Goal: Information Seeking & Learning: Learn about a topic

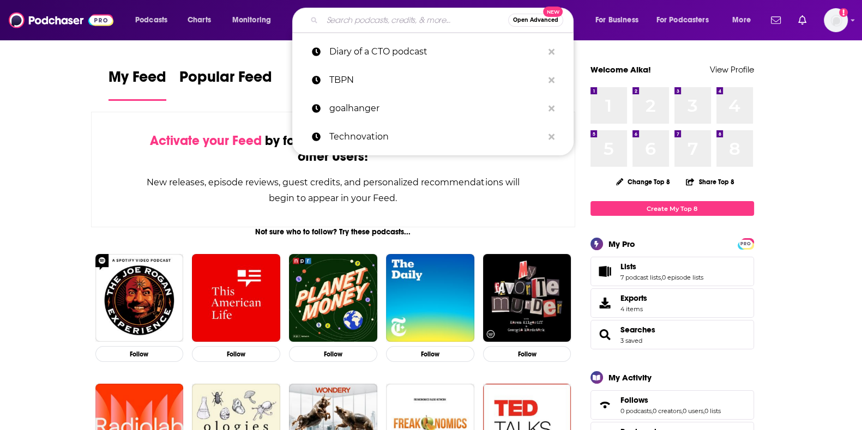
click at [393, 21] on input "Search podcasts, credits, & more..." at bounding box center [415, 19] width 186 height 17
paste input "Law Disrupted"
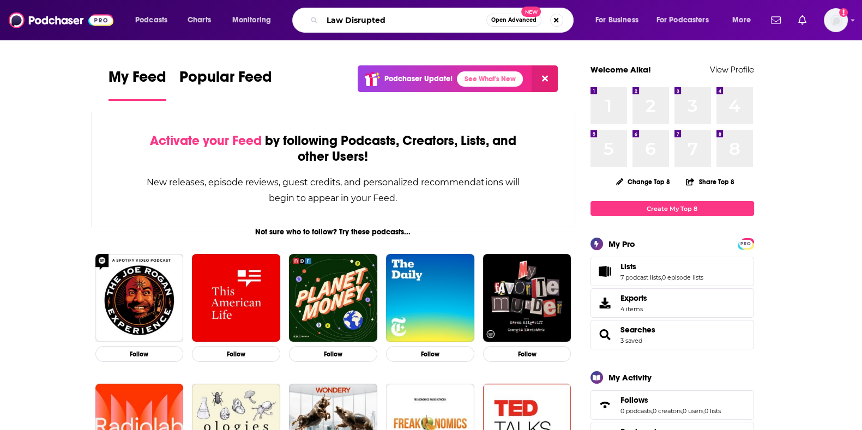
type input "Law Disrupted"
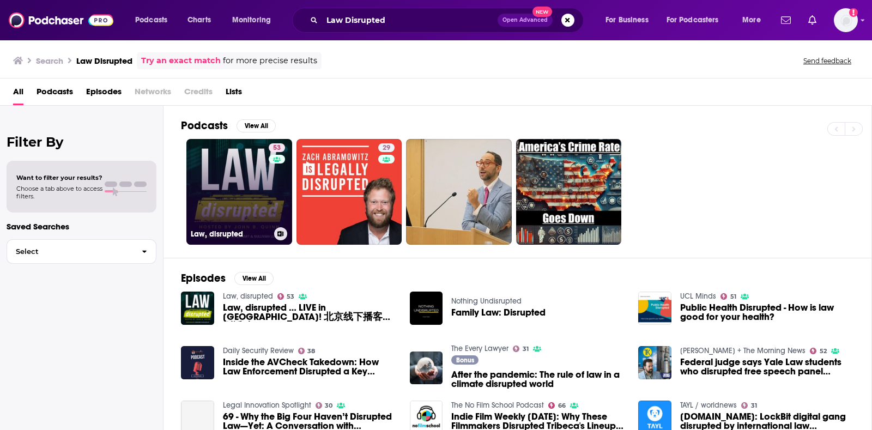
click at [254, 194] on link "53 Law, disrupted" at bounding box center [239, 192] width 106 height 106
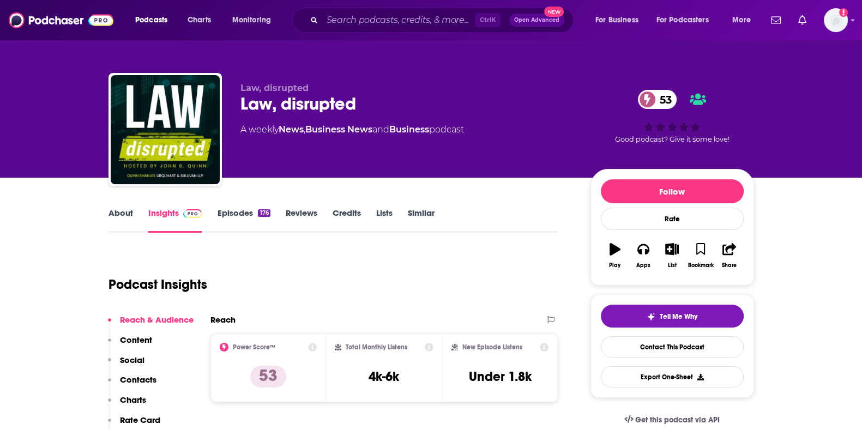
click at [111, 222] on link "About" at bounding box center [120, 220] width 25 height 25
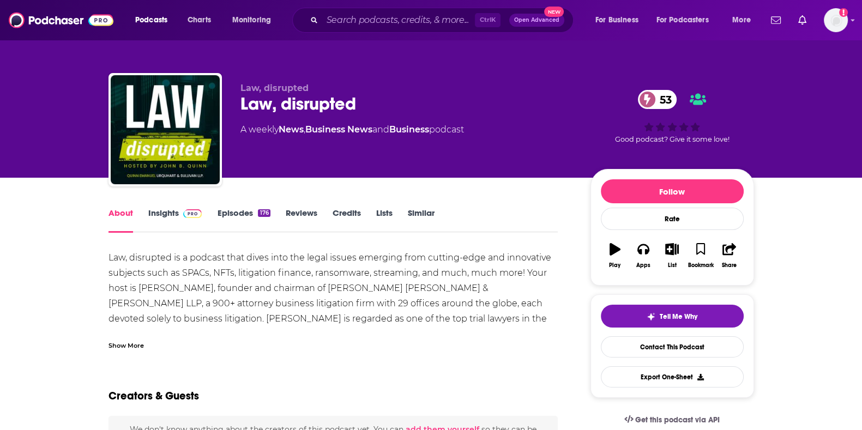
drag, startPoint x: 111, startPoint y: 223, endPoint x: 153, endPoint y: 211, distance: 43.7
click at [153, 211] on div "About Insights Episodes 176 Reviews Credits Lists Similar" at bounding box center [333, 219] width 450 height 27
click at [174, 217] on link "Insights" at bounding box center [175, 220] width 54 height 25
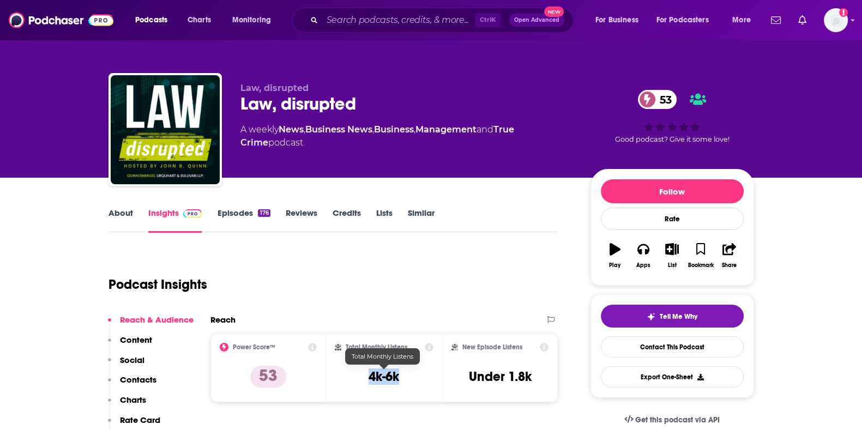
drag, startPoint x: 368, startPoint y: 374, endPoint x: 399, endPoint y: 375, distance: 31.1
click at [399, 375] on h3 "4k-6k" at bounding box center [384, 377] width 31 height 16
copy h3 "4k-6k"
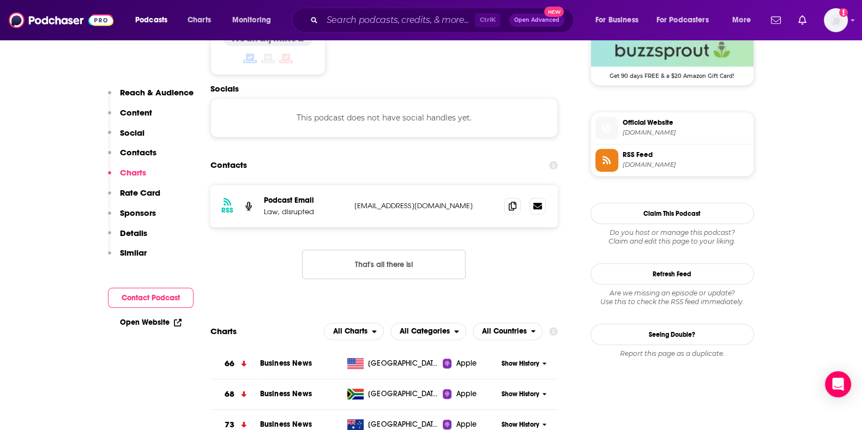
scroll to position [913, 0]
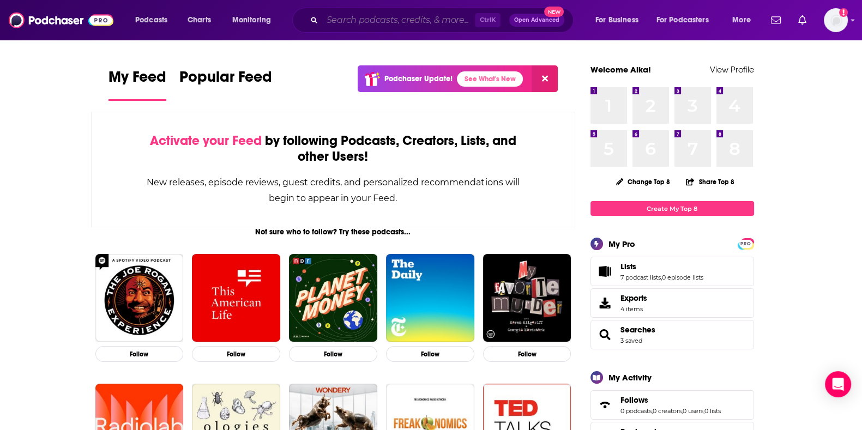
click at [454, 20] on input "Search podcasts, credits, & more..." at bounding box center [398, 19] width 153 height 17
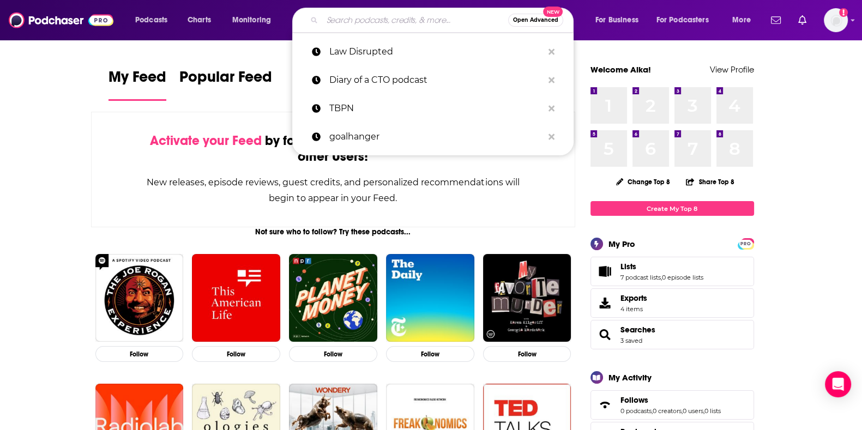
paste input "Clean Energy Today"
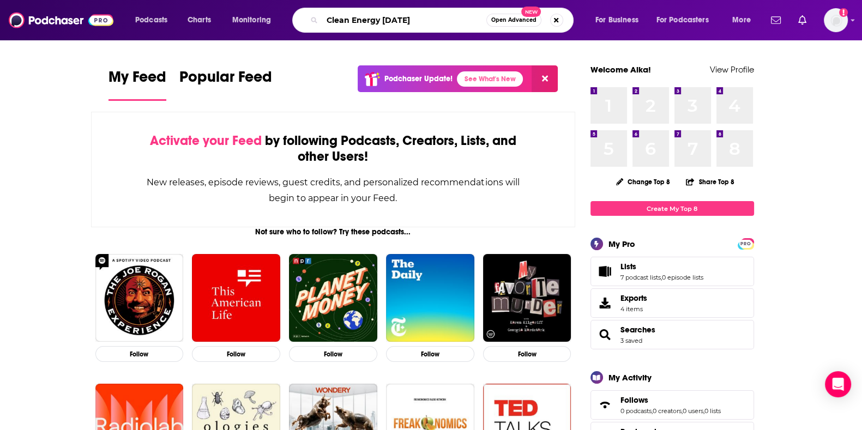
type input "Clean Energy Today"
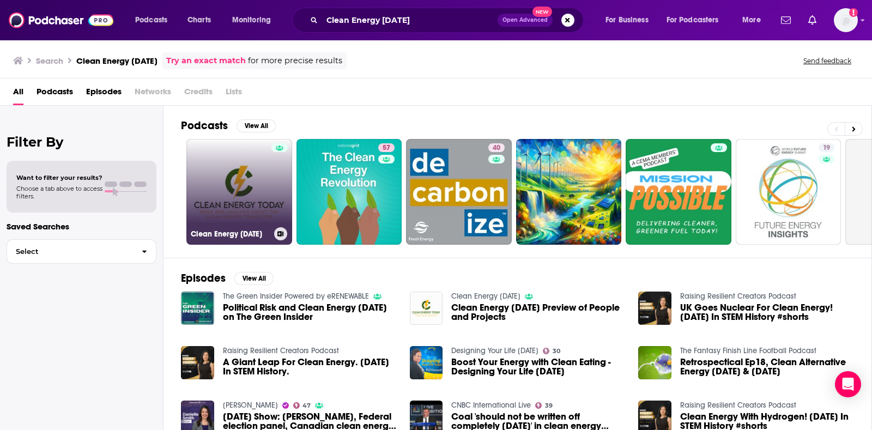
click at [252, 208] on link "Clean Energy Today" at bounding box center [239, 192] width 106 height 106
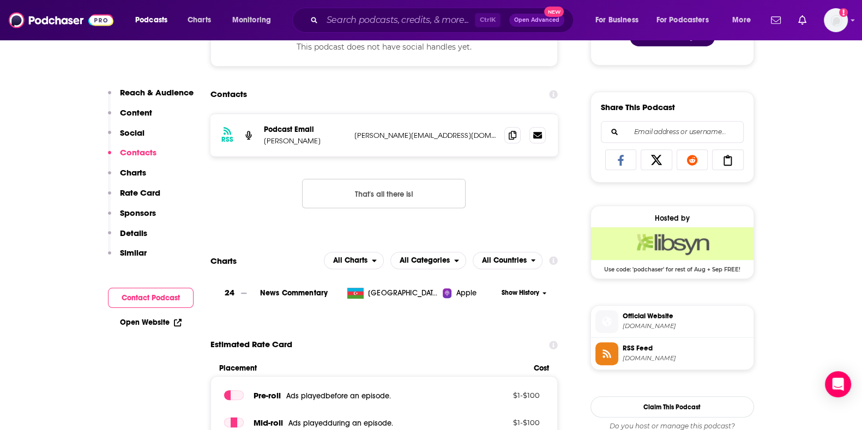
scroll to position [633, 0]
click at [516, 130] on icon at bounding box center [513, 134] width 8 height 9
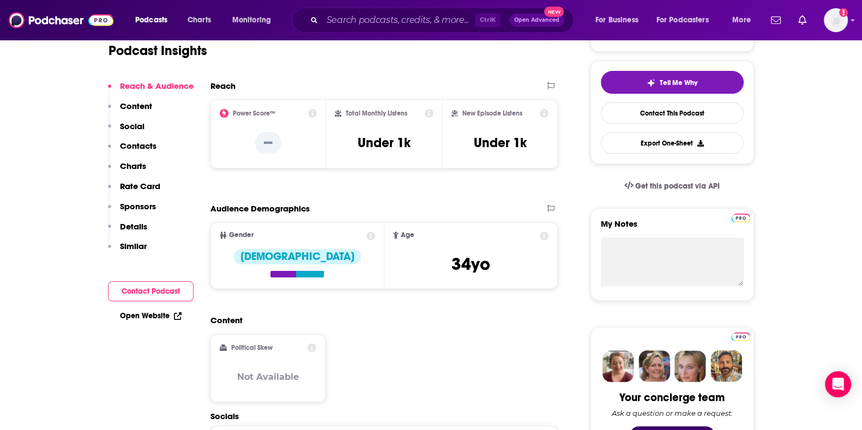
scroll to position [0, 0]
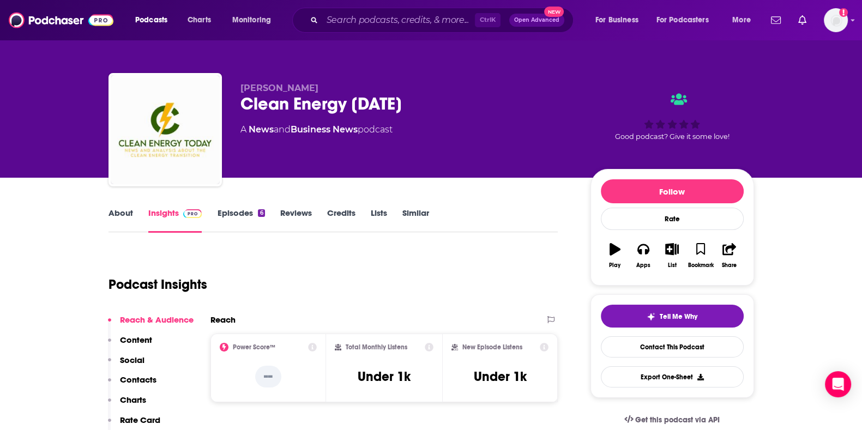
click at [113, 208] on link "About" at bounding box center [120, 220] width 25 height 25
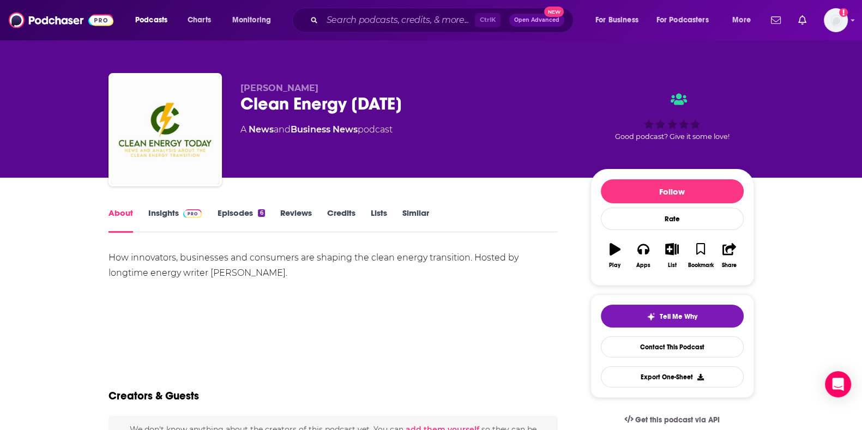
click at [257, 214] on link "Episodes 6" at bounding box center [240, 220] width 47 height 25
